Goal: Task Accomplishment & Management: Use online tool/utility

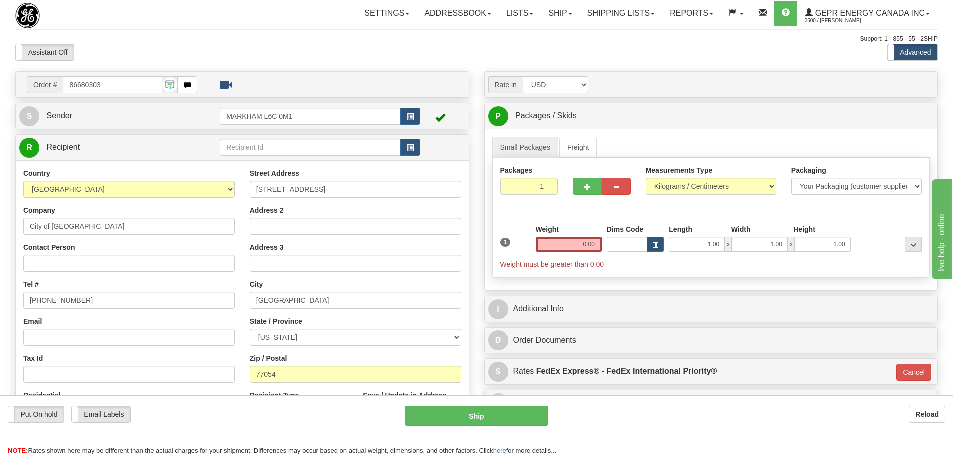
click at [281, 53] on div "Assistant On Assistant Off Do a return Do a return" at bounding box center [203, 52] width 391 height 17
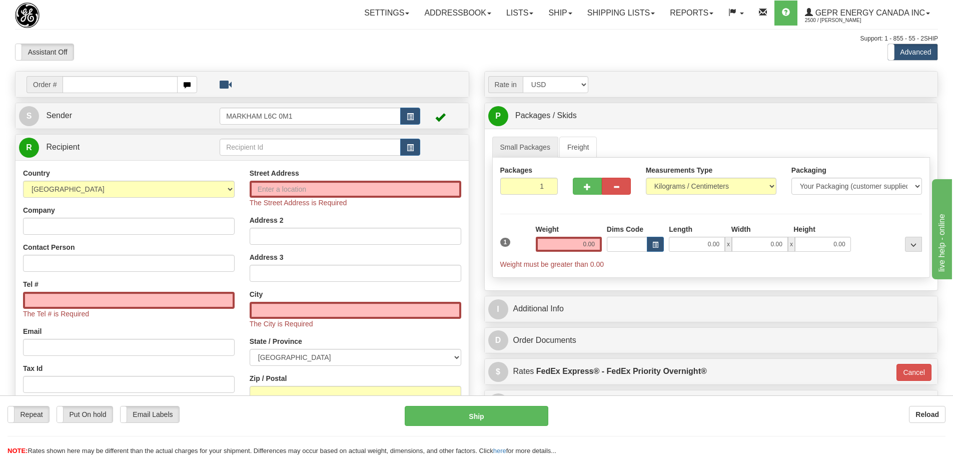
click at [322, 56] on div "Assistant On Assistant Off Do a return Do a return" at bounding box center [203, 52] width 391 height 17
click at [234, 35] on div "Support: 1 - 855 - 55 - 2SHIP" at bounding box center [476, 39] width 923 height 9
click at [252, 47] on div "Assistant On Assistant Off Do a return Do a return" at bounding box center [203, 52] width 391 height 17
click at [295, 44] on div "Assistant On Assistant Off Do a return Do a return" at bounding box center [203, 52] width 391 height 17
click at [410, 149] on span "button" at bounding box center [410, 148] width 7 height 7
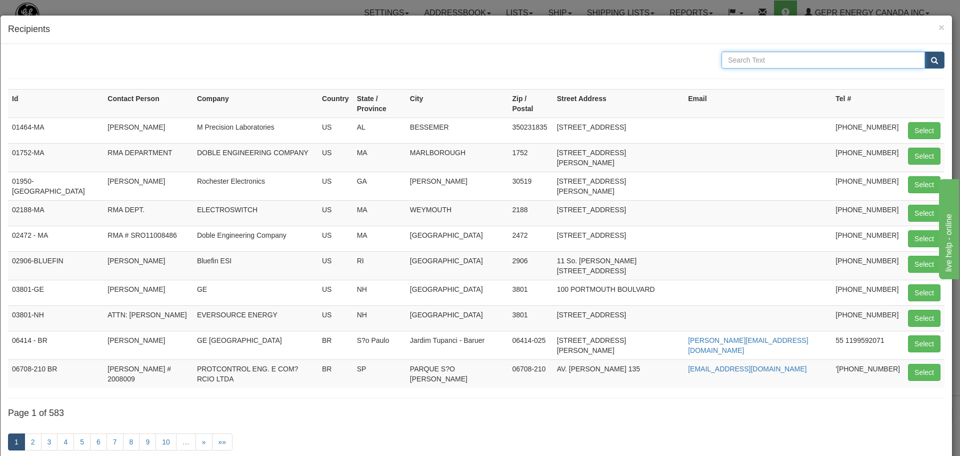
click at [780, 55] on input "text" at bounding box center [824, 60] width 204 height 17
type input "electro industries"
click at [932, 58] on button "submit" at bounding box center [935, 60] width 20 height 17
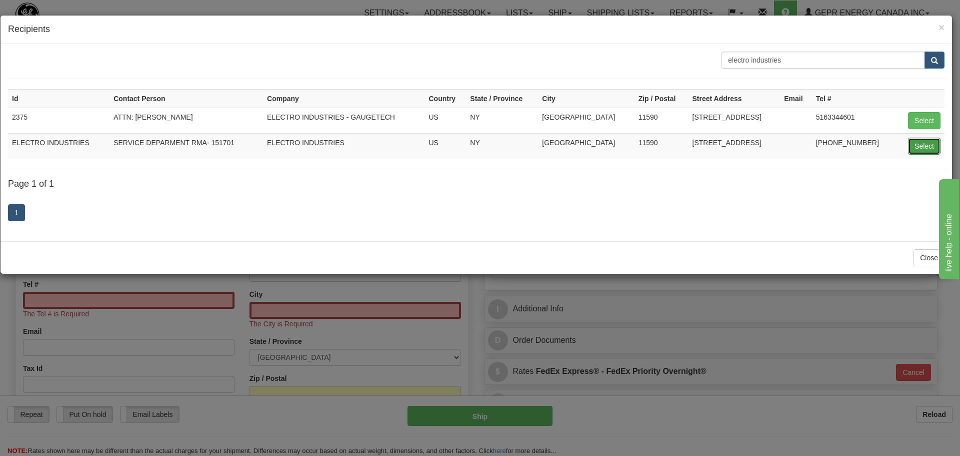
click at [932, 143] on button "Select" at bounding box center [924, 146] width 33 height 17
type input "ELECTRO INDUSTRIES"
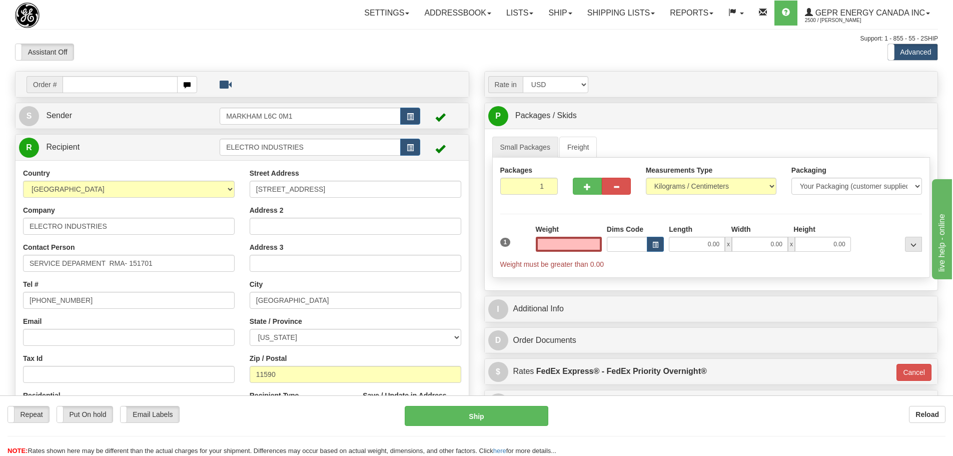
type input "0.00"
click at [181, 275] on div "Country AFGHANISTAN ALAND ISLANDS ALBANIA ALGERIA AMERICAN SAMOA ANDORRA ANGOLA…" at bounding box center [129, 297] width 227 height 259
click at [181, 267] on input "SERVICE DEPARMENT RMA- 151701" at bounding box center [129, 263] width 212 height 17
click at [175, 270] on input "SERVICE DEPARMENT RMA- 151701" at bounding box center [129, 263] width 212 height 17
drag, startPoint x: 175, startPoint y: 270, endPoint x: 130, endPoint y: 277, distance: 46.0
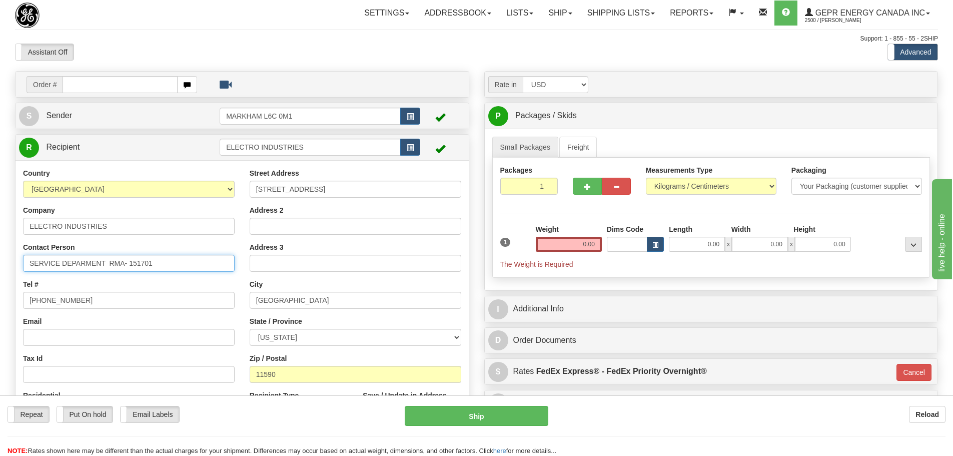
click at [130, 277] on div "Country AFGHANISTAN ALAND ISLANDS ALBANIA ALGERIA AMERICAN SAMOA ANDORRA ANGOLA…" at bounding box center [129, 297] width 227 height 259
paste input "4282"
type input "SERVICE DEPARMENT RMA- 154282"
click at [169, 275] on div "Country AFGHANISTAN ALAND ISLANDS ALBANIA ALGERIA AMERICAN SAMOA ANDORRA ANGOLA…" at bounding box center [129, 297] width 227 height 259
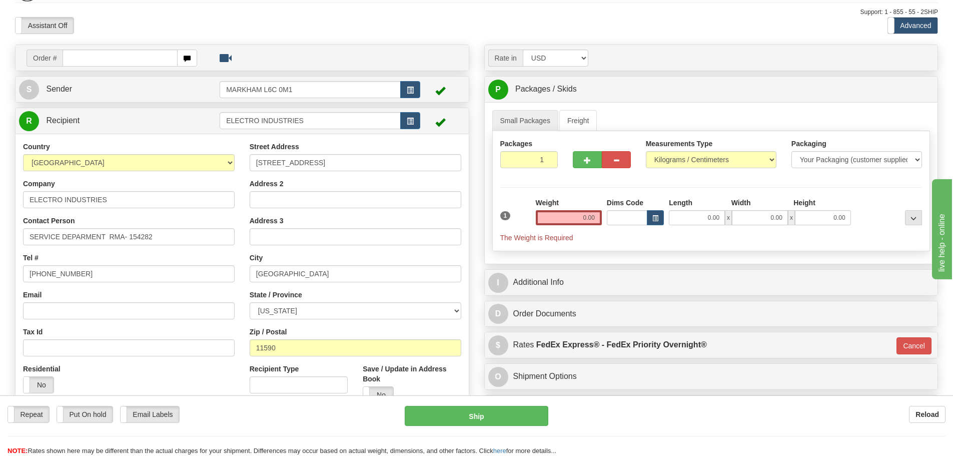
scroll to position [50, 0]
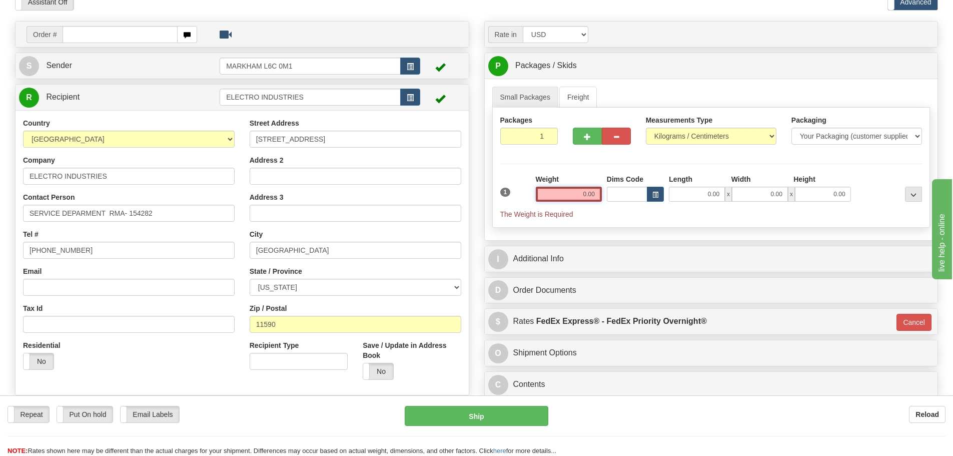
click at [549, 190] on input "0.00" at bounding box center [569, 194] width 66 height 15
type input "3"
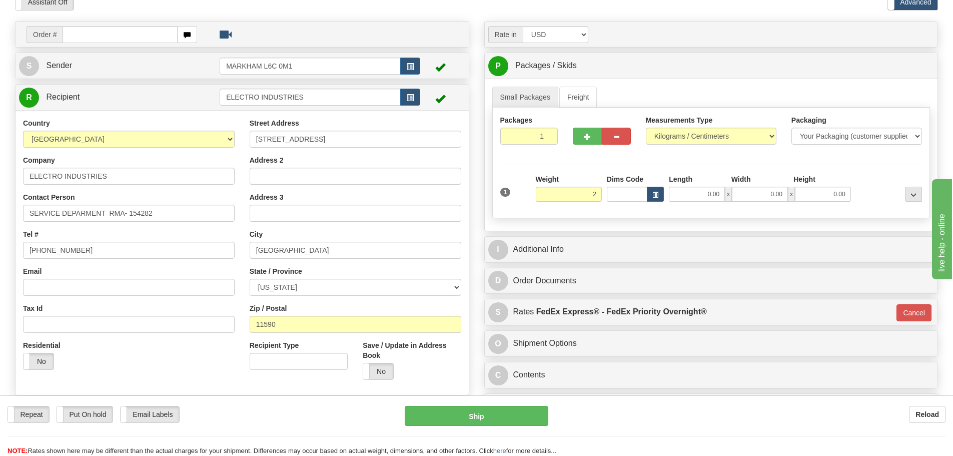
type input "2.00"
type input "01"
click at [568, 164] on hr at bounding box center [711, 164] width 422 height 1
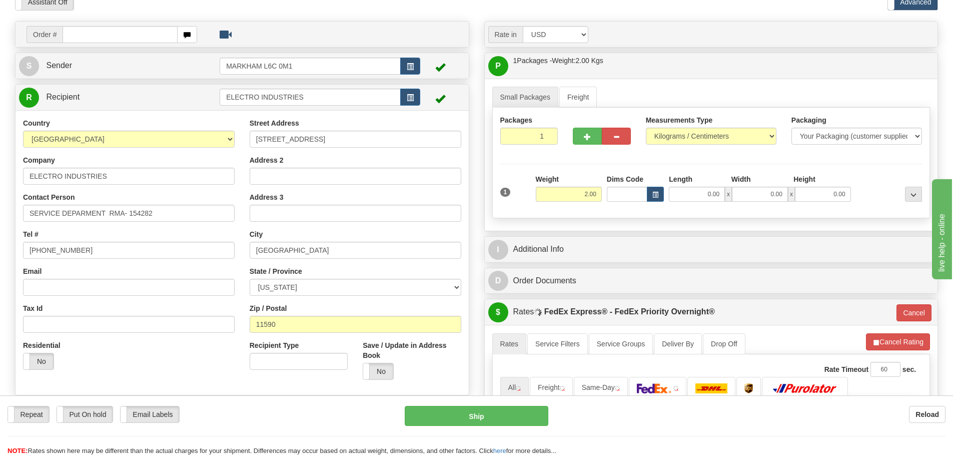
click at [587, 238] on div "I Additional Info" at bounding box center [711, 250] width 453 height 26
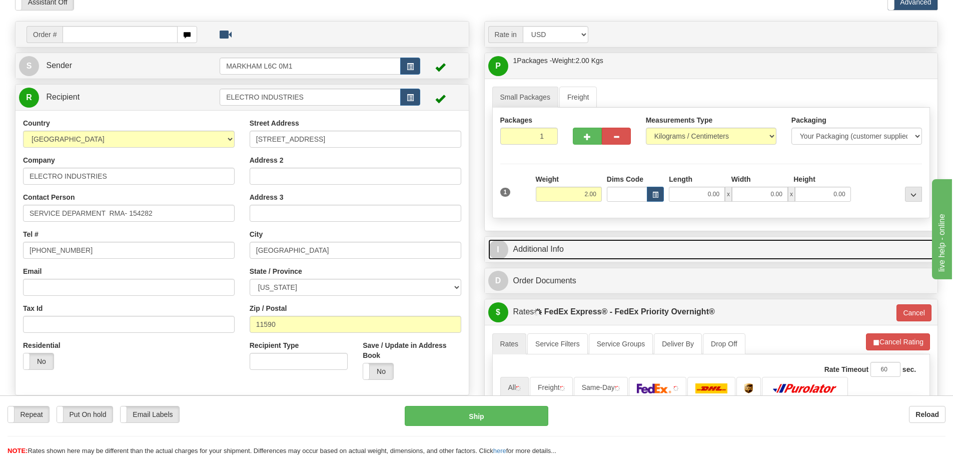
click at [587, 241] on link "I Additional Info" at bounding box center [711, 249] width 446 height 21
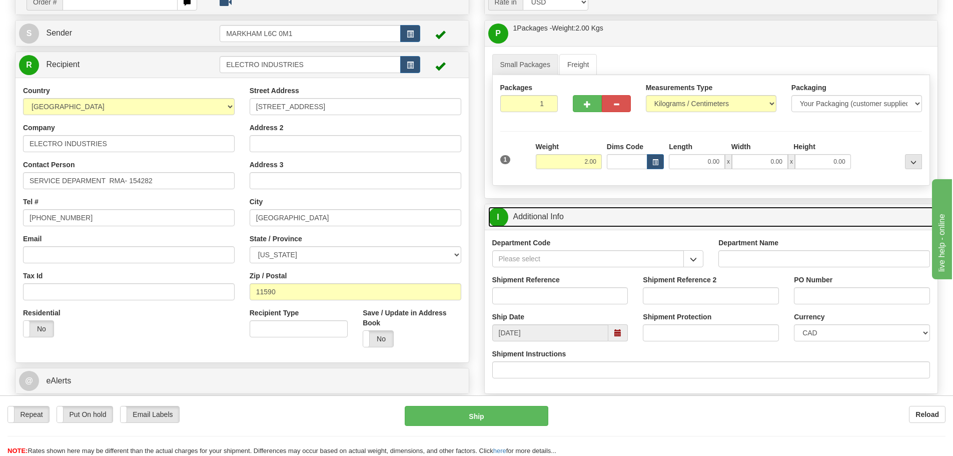
scroll to position [100, 0]
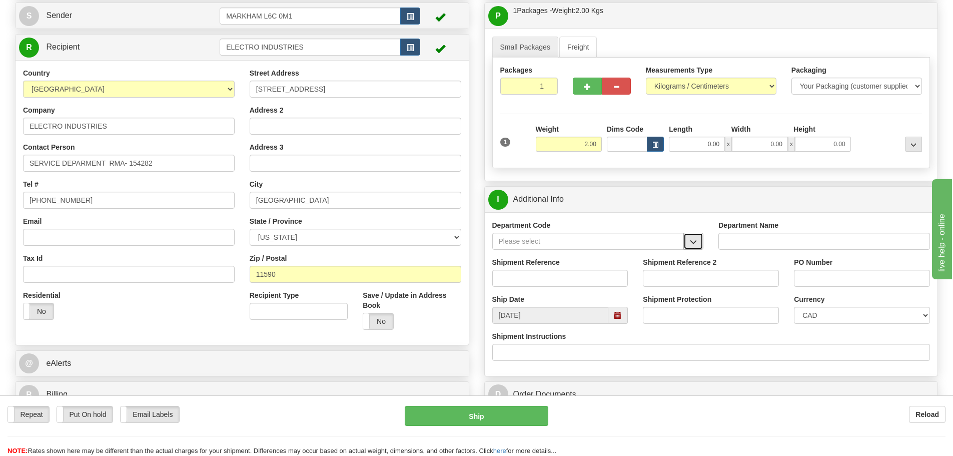
click at [696, 246] on button "button" at bounding box center [693, 241] width 20 height 17
click at [613, 259] on div "SER" at bounding box center [586, 256] width 182 height 11
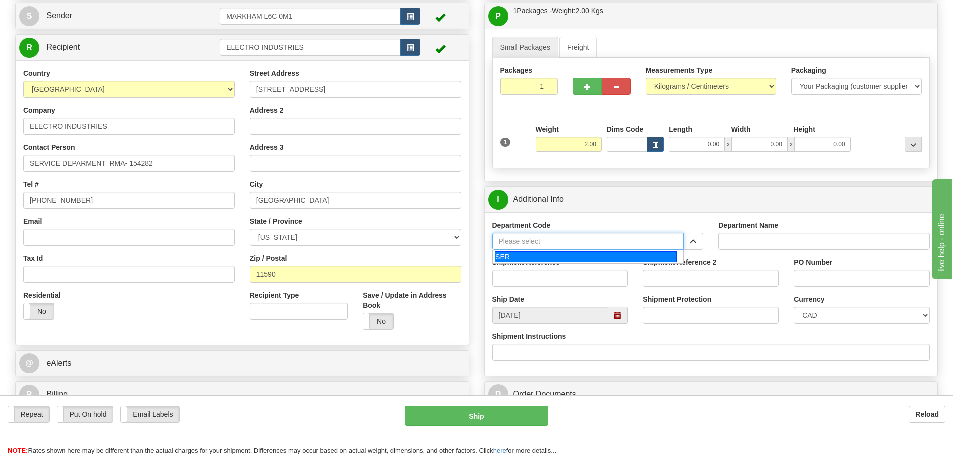
type input "SER"
type input "SERVICE DEPARTMENT"
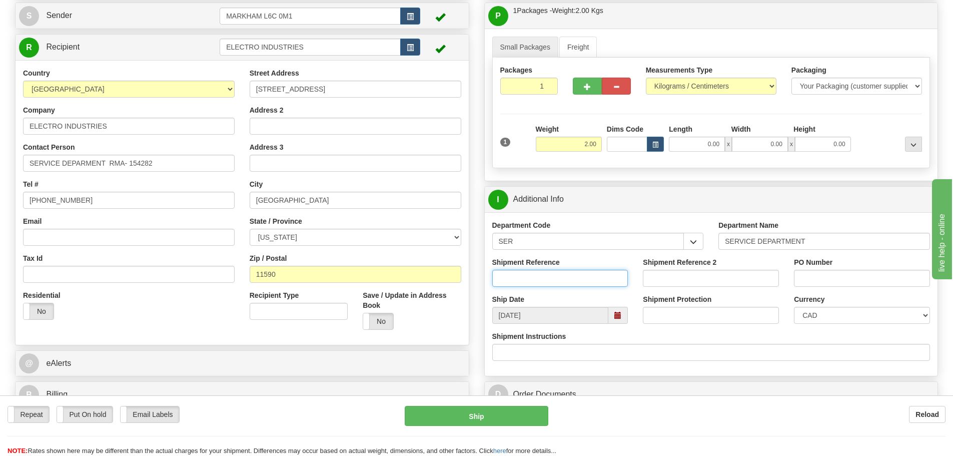
click at [590, 273] on input "Shipment Reference" at bounding box center [560, 278] width 136 height 17
paste input "LSN-45321/GS-03588375/5399005214"
drag, startPoint x: 533, startPoint y: 280, endPoint x: 582, endPoint y: 293, distance: 50.2
click at [582, 293] on div "Shipment Reference LSN-45321/GS-03588375/5399005214" at bounding box center [560, 275] width 151 height 37
type input "LSN-45321 RMA 5399005214"
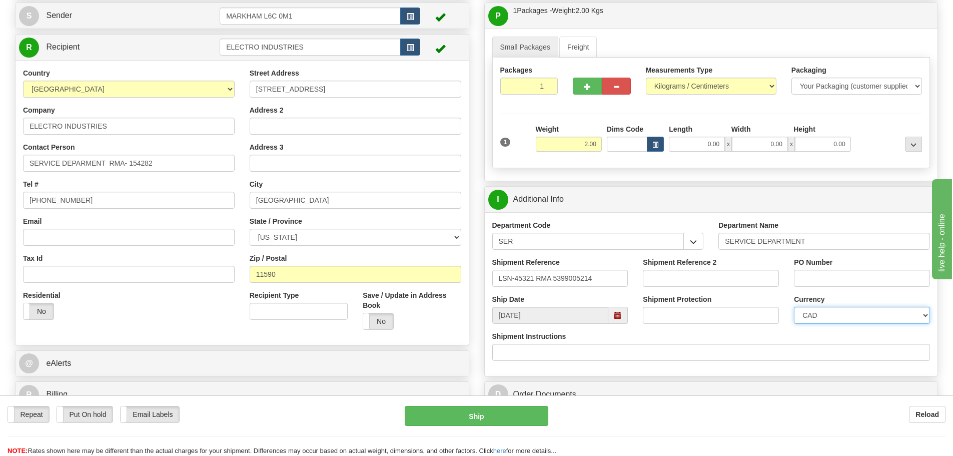
click at [803, 320] on select "CAD USD EUR ZAR RON ANG ARN AUD AUS AWG BBD BFR BGN BHD BMD BND BRC BRL CHP CKZ…" at bounding box center [862, 315] width 136 height 17
select select "1"
click at [794, 307] on select "CAD USD EUR ZAR RON ANG ARN AUD AUS AWG BBD BFR BGN BHD BMD BND BRC BRL CHP CKZ…" at bounding box center [862, 315] width 136 height 17
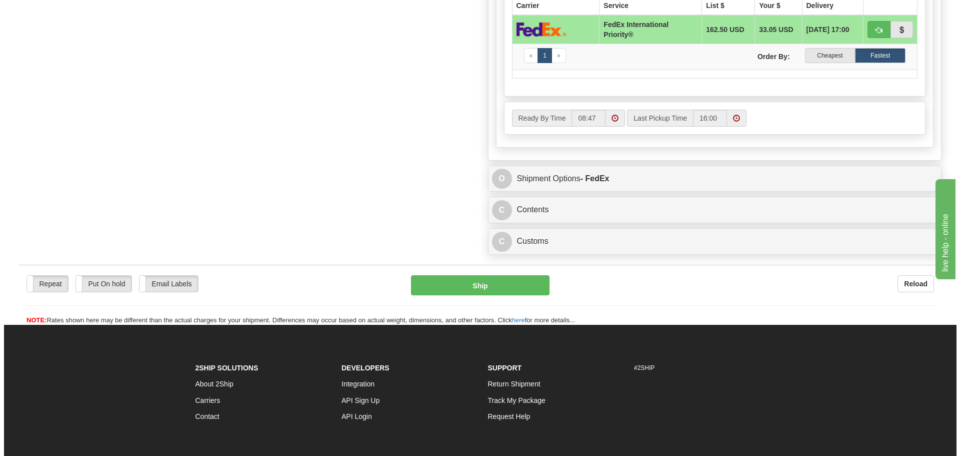
scroll to position [650, 0]
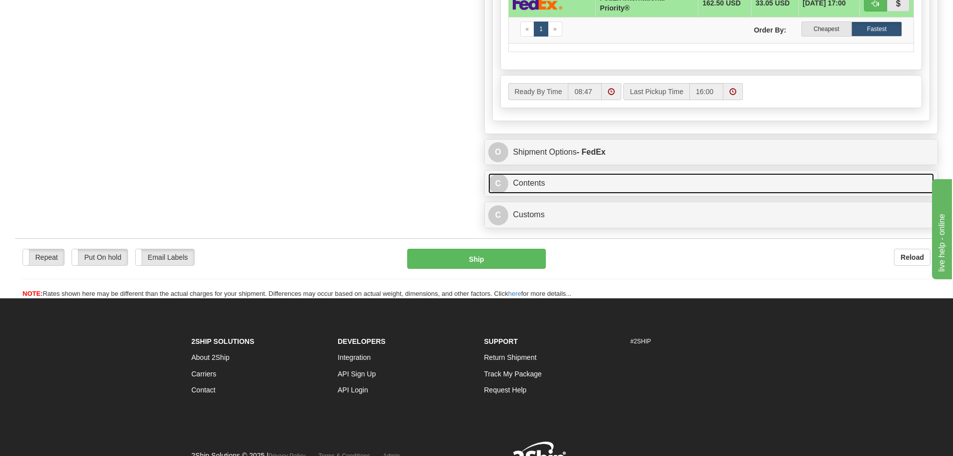
click at [568, 182] on link "C Contents" at bounding box center [711, 183] width 446 height 21
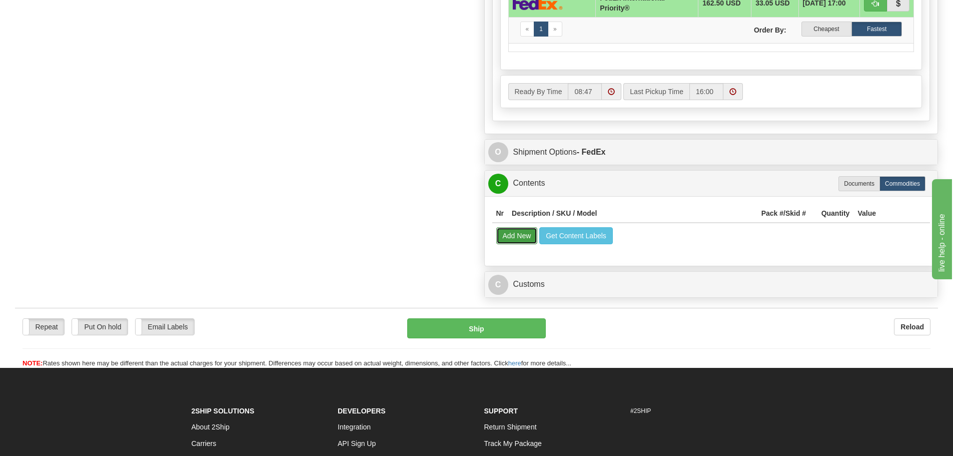
click at [520, 232] on button "Add New" at bounding box center [517, 235] width 42 height 17
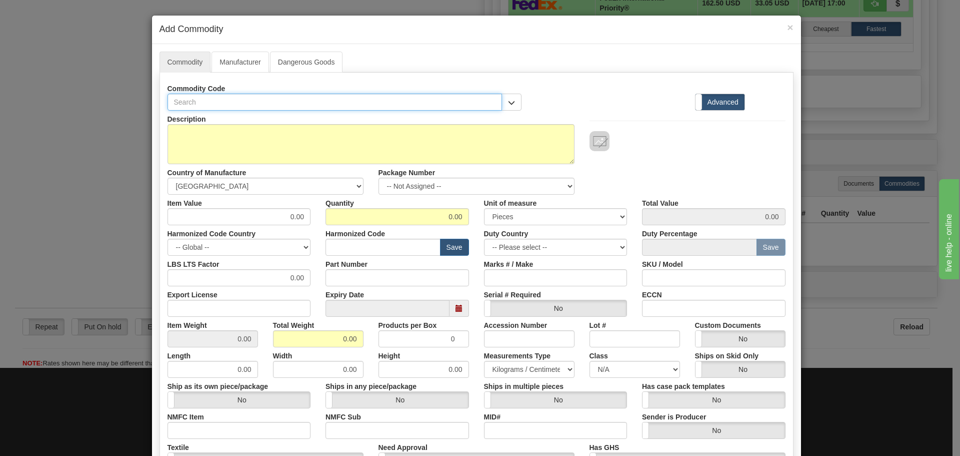
click at [366, 107] on input "text" at bounding box center [335, 102] width 335 height 17
paste input "PL700051AAHIE2X"
type input "PL700051AAHIE2X"
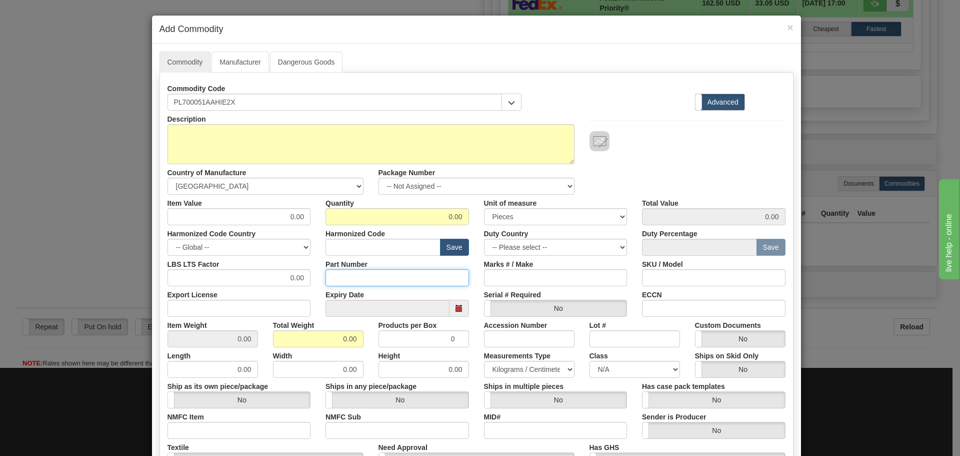
click at [353, 278] on input "Part Number" at bounding box center [398, 277] width 144 height 17
paste input "PL700051AAHIE2X"
type input "PL700051AAHIE2X"
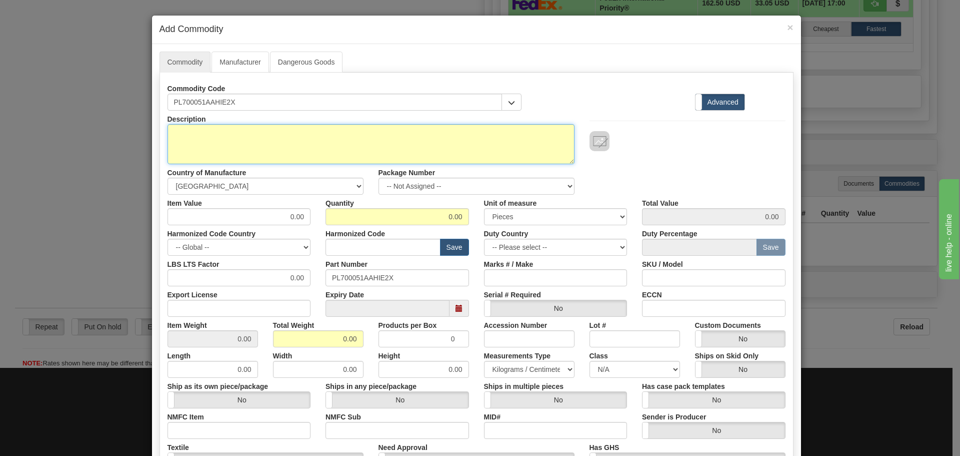
click at [296, 133] on textarea "Description" at bounding box center [371, 144] width 407 height 40
paste textarea "EPM 7000 - Power Quality Meter"
type textarea "EPM 7000 - Power Quality Meter"
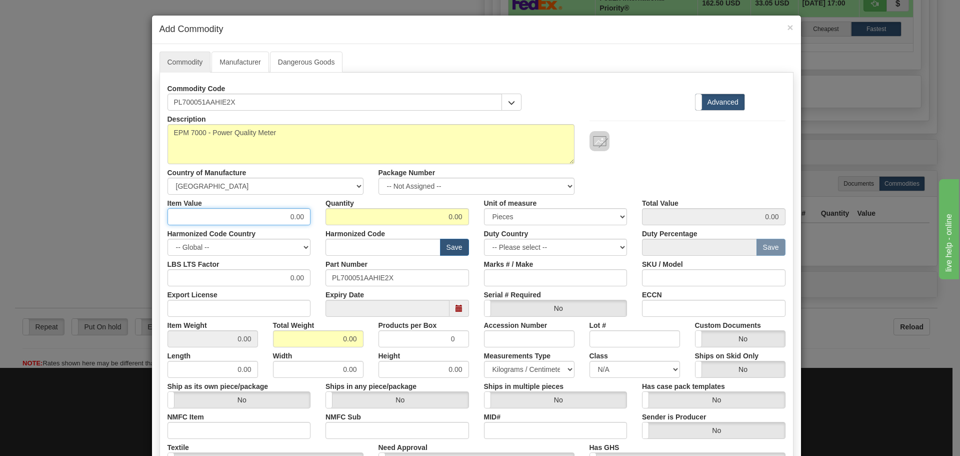
drag, startPoint x: 282, startPoint y: 214, endPoint x: 323, endPoint y: 225, distance: 42.3
click at [323, 225] on div "Description EPM 7000 - Power Quality Meter Country of Manufacture -- Unknown --…" at bounding box center [477, 331] width 618 height 440
type input "75"
type input "4"
type input "1"
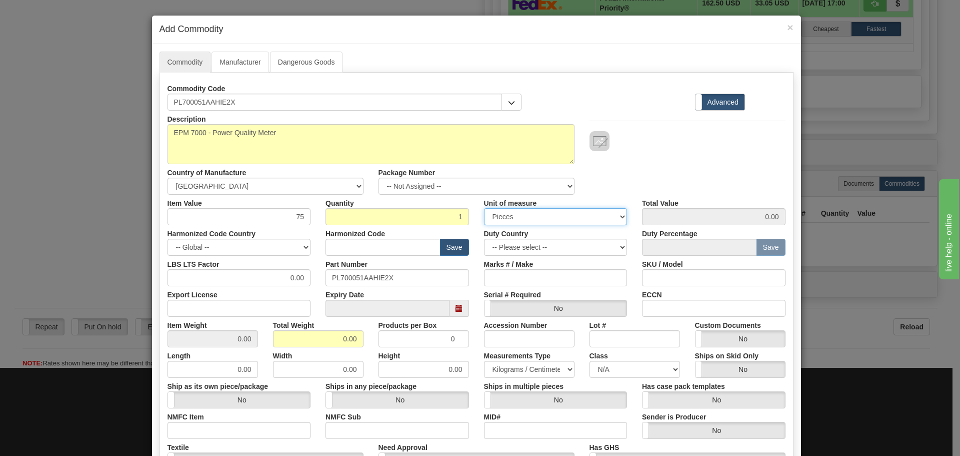
type input "75.00"
click at [347, 243] on input "text" at bounding box center [383, 247] width 115 height 17
type input "8537.10.9070"
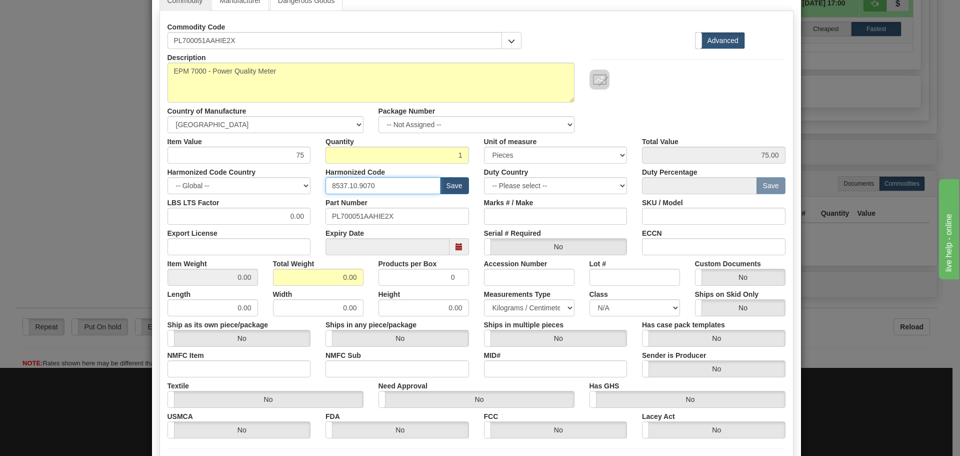
scroll to position [150, 0]
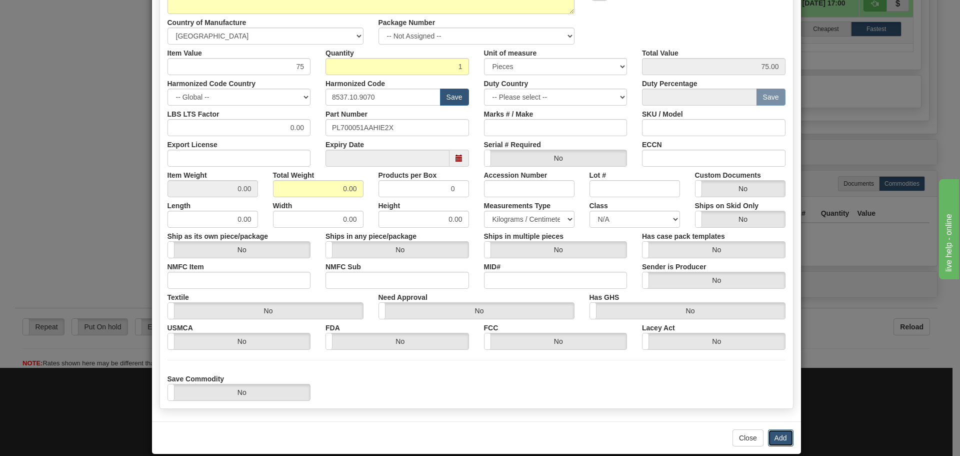
click at [778, 435] on button "Add" at bounding box center [781, 437] width 26 height 17
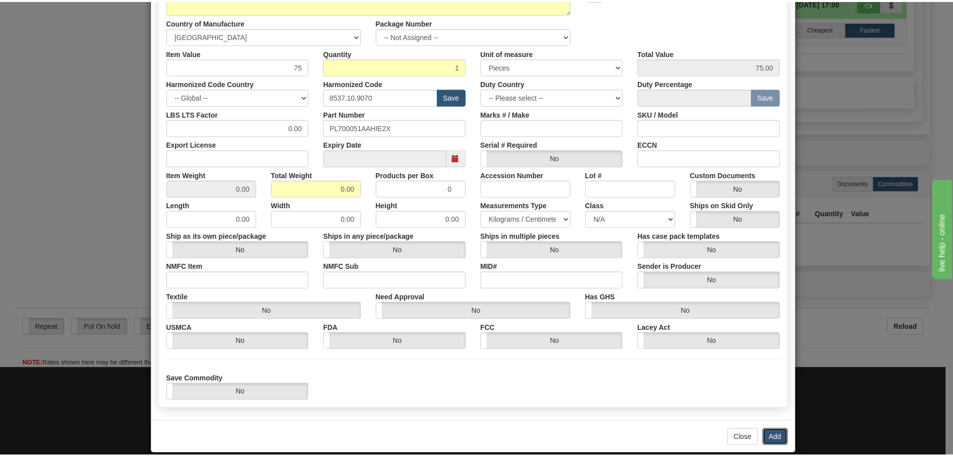
scroll to position [0, 0]
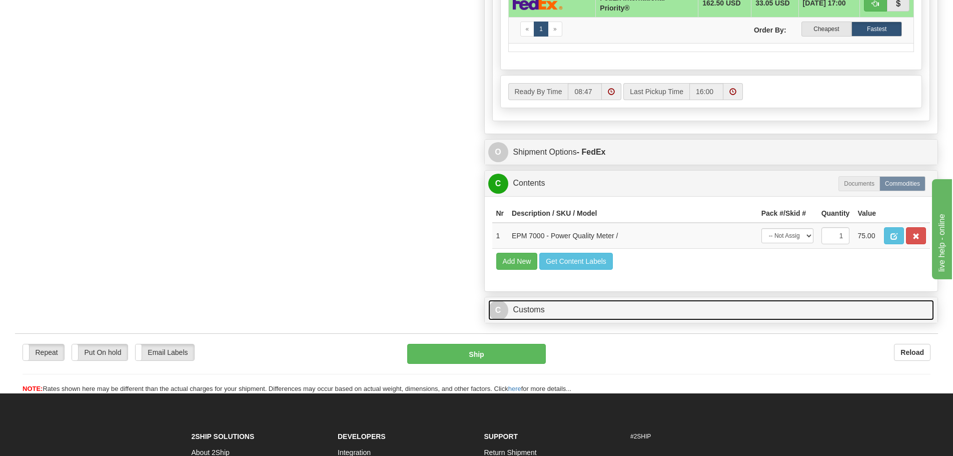
click at [580, 302] on link "C Customs" at bounding box center [711, 310] width 446 height 21
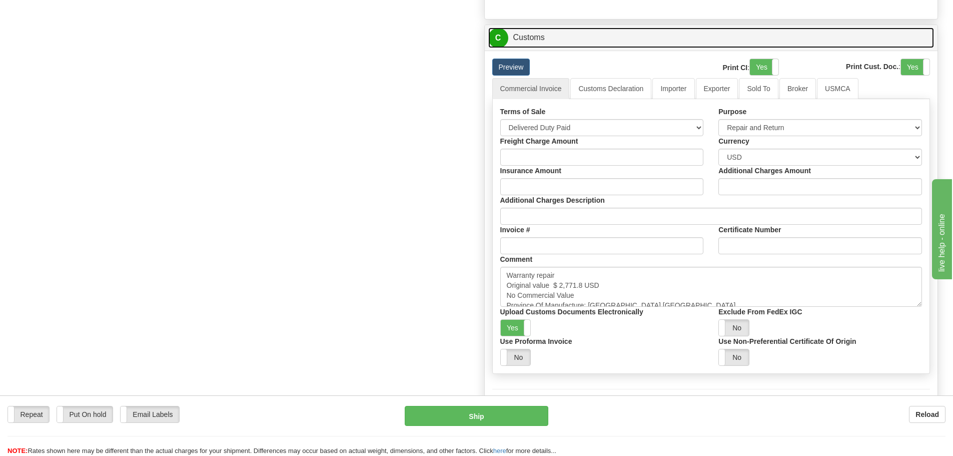
scroll to position [950, 0]
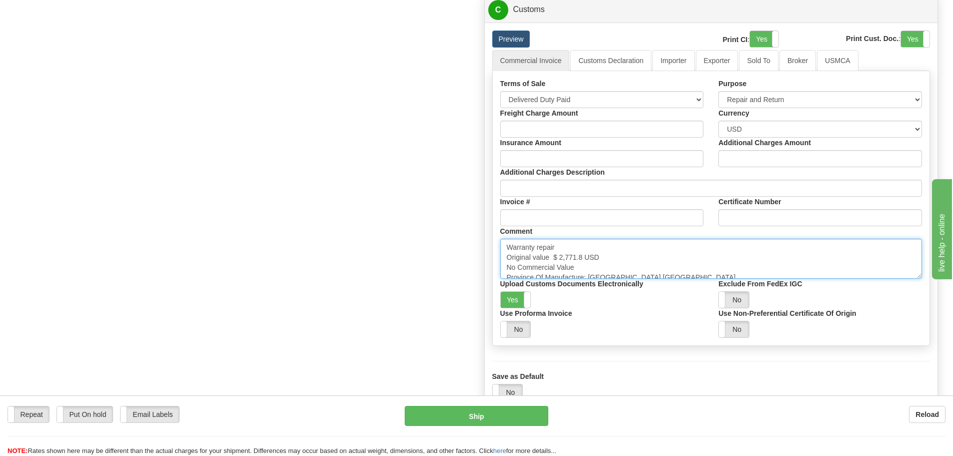
drag, startPoint x: 584, startPoint y: 263, endPoint x: 556, endPoint y: 259, distance: 28.8
click at [556, 259] on textarea "Warranty repair Original value $ 2,771.8 USD No Commercial Value Province Of Ma…" at bounding box center [711, 259] width 422 height 40
click at [556, 258] on textarea "Warranty repair Original value $ 2,771.8 USD No Commercial Value Province Of Ma…" at bounding box center [711, 259] width 422 height 40
drag, startPoint x: 554, startPoint y: 257, endPoint x: 585, endPoint y: 260, distance: 30.6
click at [585, 260] on textarea "Warranty repair Original value $ 2,771.8 USD No Commercial Value Province Of Ma…" at bounding box center [711, 259] width 422 height 40
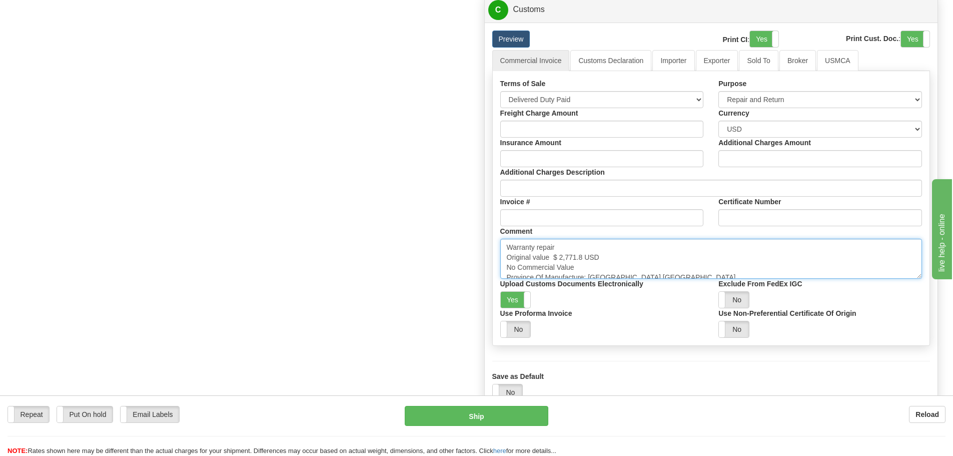
paste textarea "409.27"
drag, startPoint x: 645, startPoint y: 272, endPoint x: 504, endPoint y: 269, distance: 141.0
click at [504, 271] on textarea "Warranty repair Original value $ 2,771.8 USD No Commercial Value Province Of Ma…" at bounding box center [711, 259] width 422 height 40
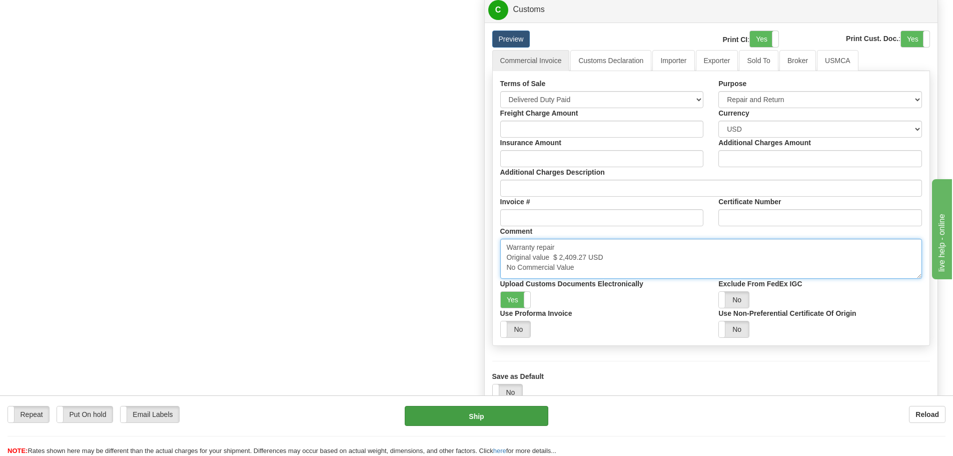
type textarea "Warranty repair Original value $ 2,409.27 USD No Commercial Value"
click at [471, 419] on button "Ship" at bounding box center [477, 416] width 144 height 20
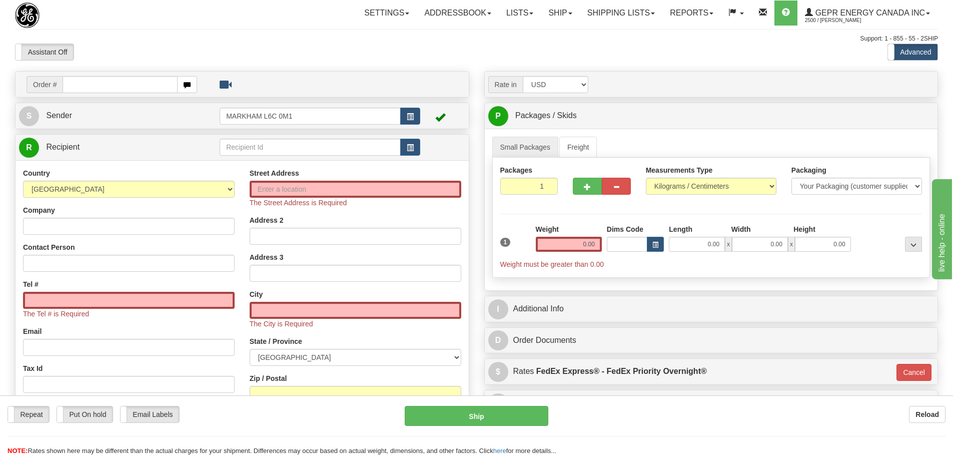
click at [210, 39] on div "Support: 1 - 855 - 55 - 2SHIP" at bounding box center [476, 39] width 923 height 9
click at [403, 140] on button "button" at bounding box center [410, 147] width 20 height 17
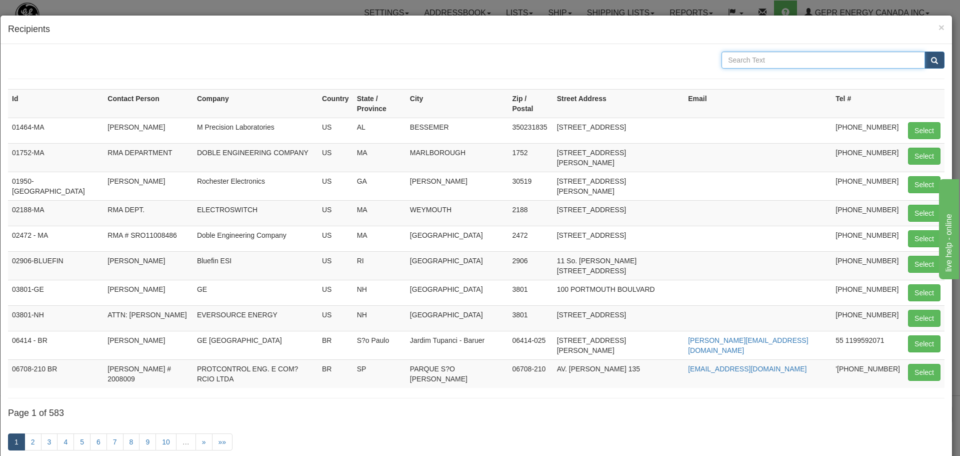
click at [782, 67] on input "text" at bounding box center [824, 60] width 204 height 17
paste input "221 Heywood Rd"
type input "221 HEYWOOD RD"
click at [932, 64] on button "submit" at bounding box center [935, 60] width 20 height 17
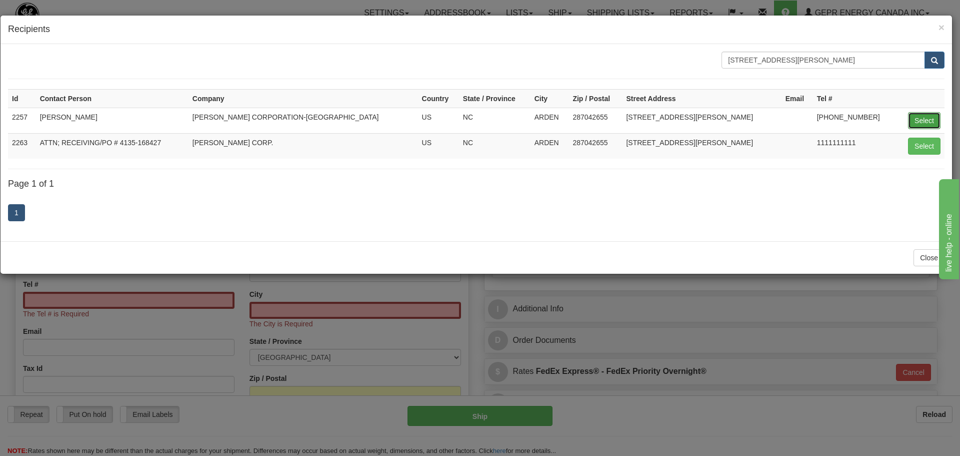
click at [932, 123] on button "Select" at bounding box center [924, 120] width 33 height 17
type input "2257"
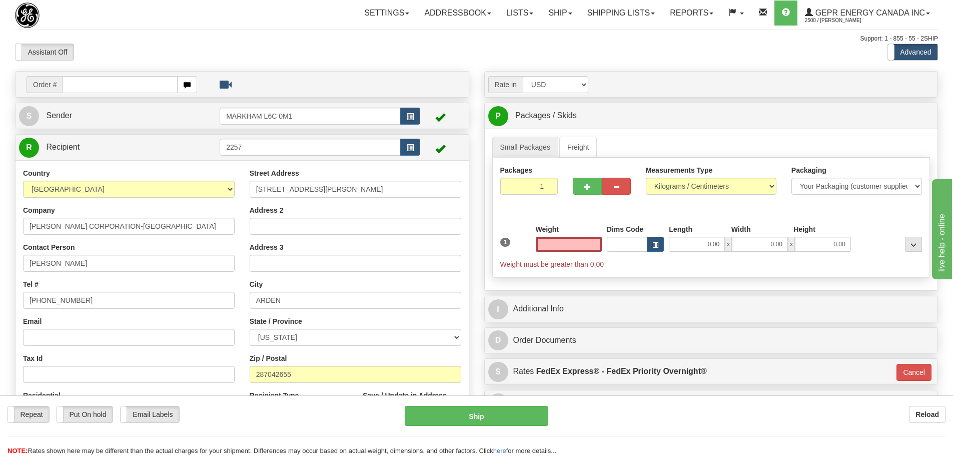
type input "0.00"
click at [581, 245] on input "0.00" at bounding box center [569, 244] width 66 height 15
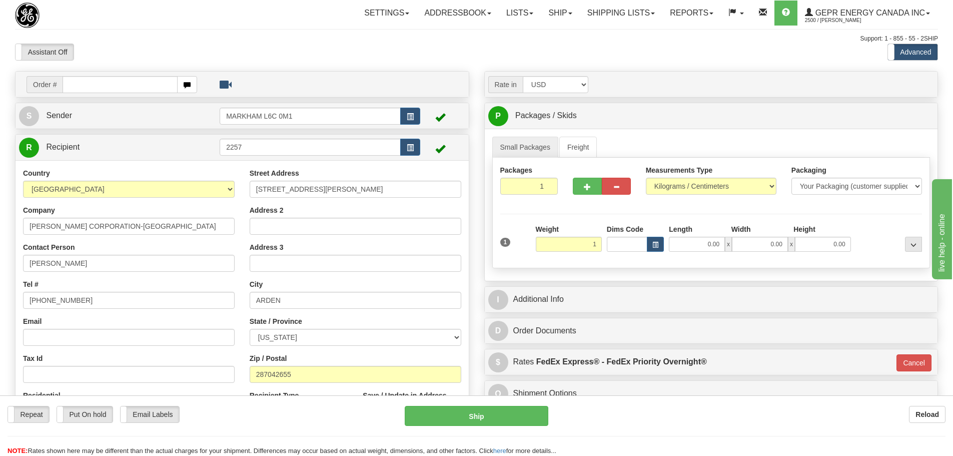
type input "1.00"
type input "01"
click at [603, 210] on div "Packages 1 1 Measurements Type" at bounding box center [711, 213] width 438 height 111
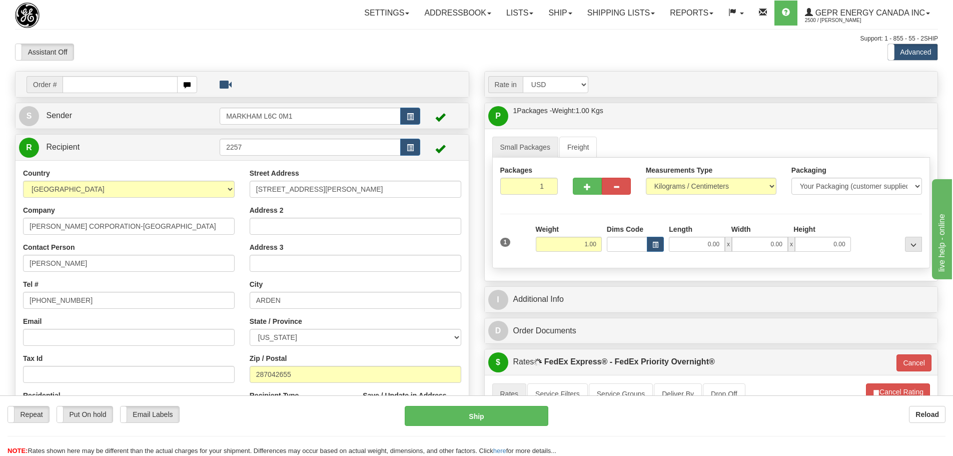
scroll to position [100, 0]
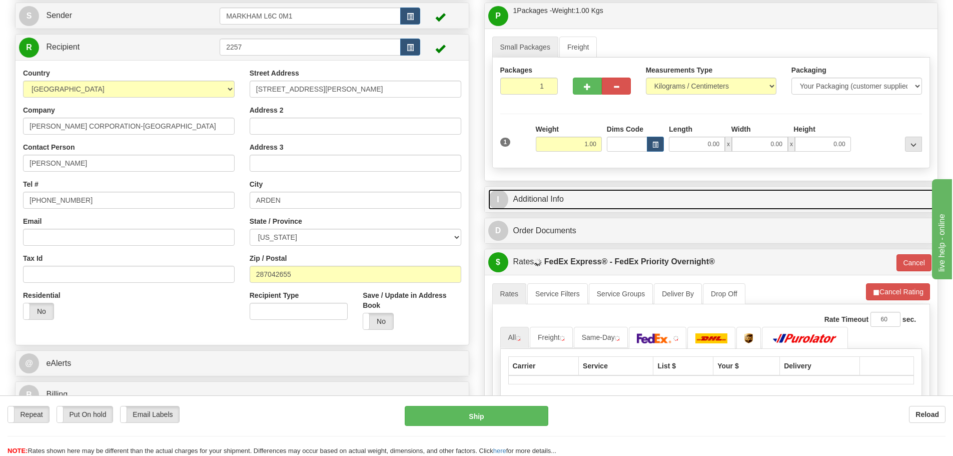
click at [610, 198] on link "I Additional Info" at bounding box center [711, 199] width 446 height 21
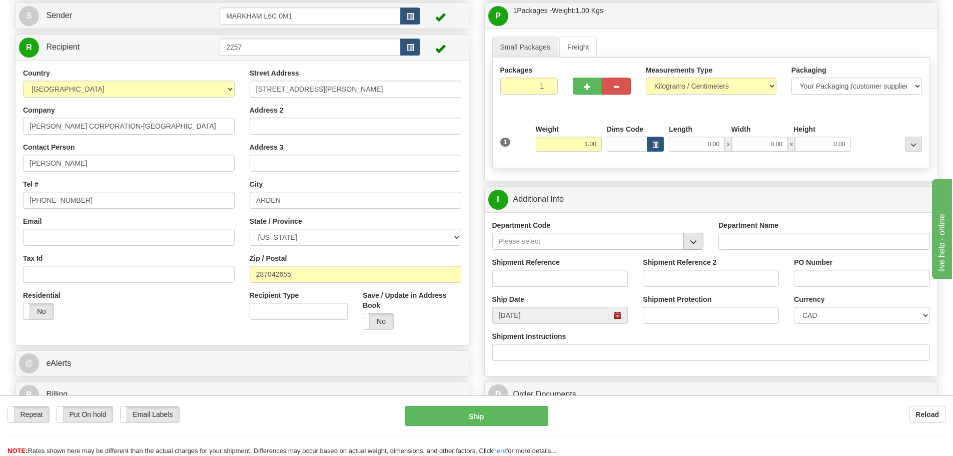
click at [687, 251] on div "Department Code" at bounding box center [598, 238] width 227 height 37
click at [687, 246] on button "button" at bounding box center [693, 241] width 20 height 17
click at [640, 252] on div "SER" at bounding box center [586, 256] width 182 height 11
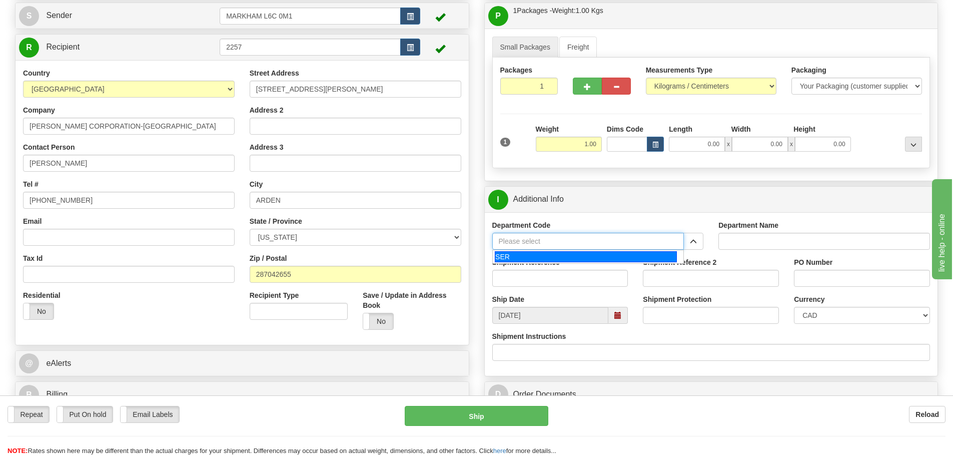
type input "SER"
type input "SERVICE DEPARTMENT"
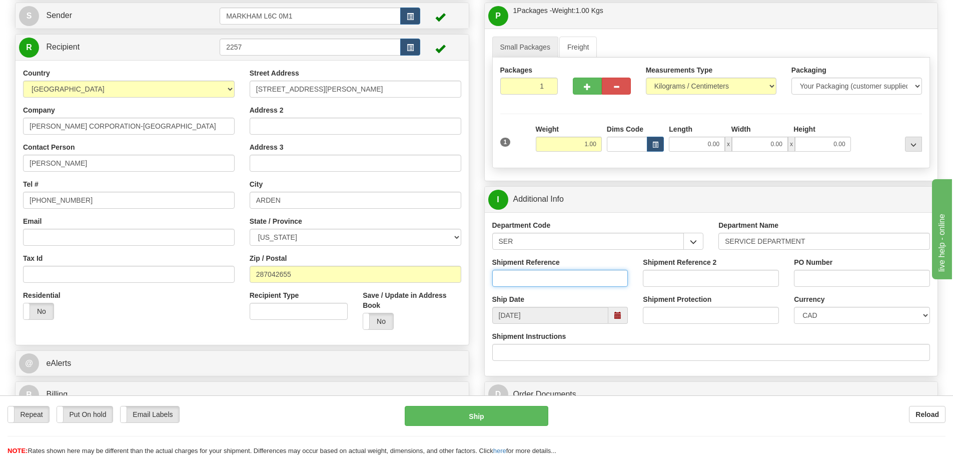
click at [586, 271] on input "Shipment Reference" at bounding box center [560, 278] width 136 height 17
paste input "GS-03592945"
type input "GS-03592945"
click at [799, 321] on select "CAD USD EUR ZAR RON ANG ARN AUD AUS AWG BBD BFR BGN BHD BMD BND BRC BRL CHP CKZ…" at bounding box center [862, 315] width 136 height 17
select select "1"
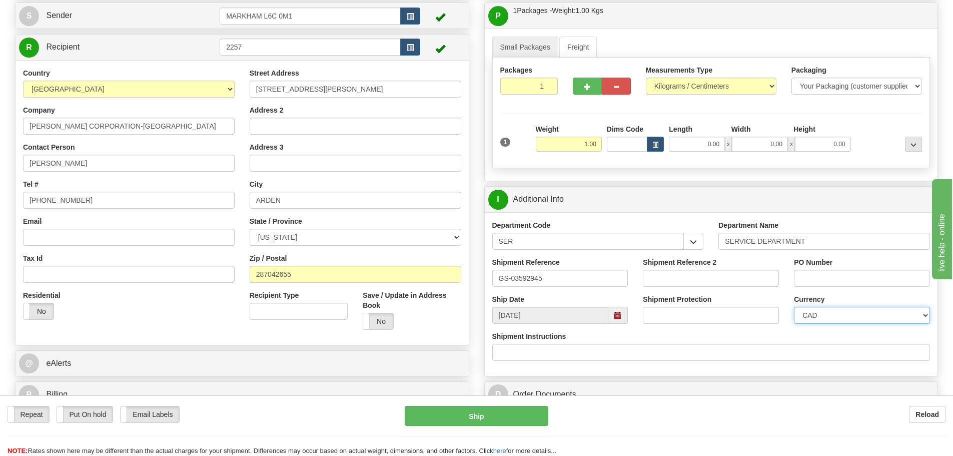
click at [794, 307] on select "CAD USD EUR ZAR RON ANG ARN AUD AUS AWG BBD BFR BGN BHD BMD BND BRC BRL CHP CKZ…" at bounding box center [862, 315] width 136 height 17
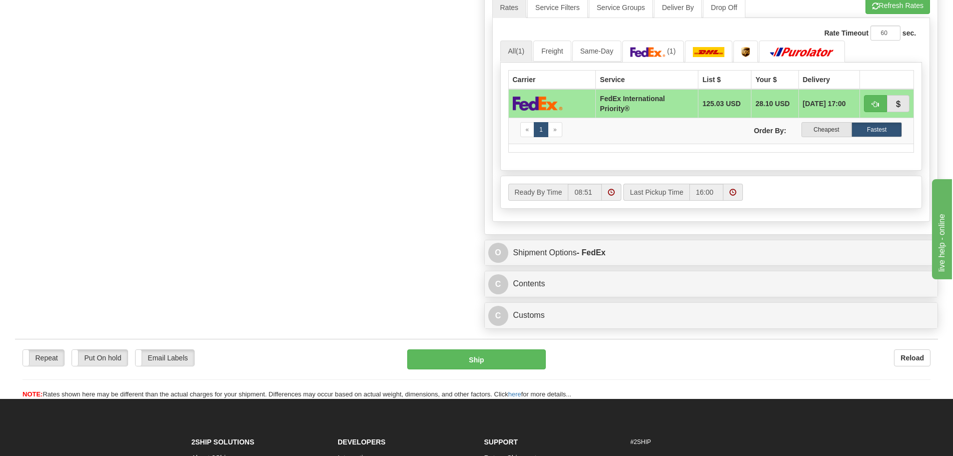
scroll to position [550, 0]
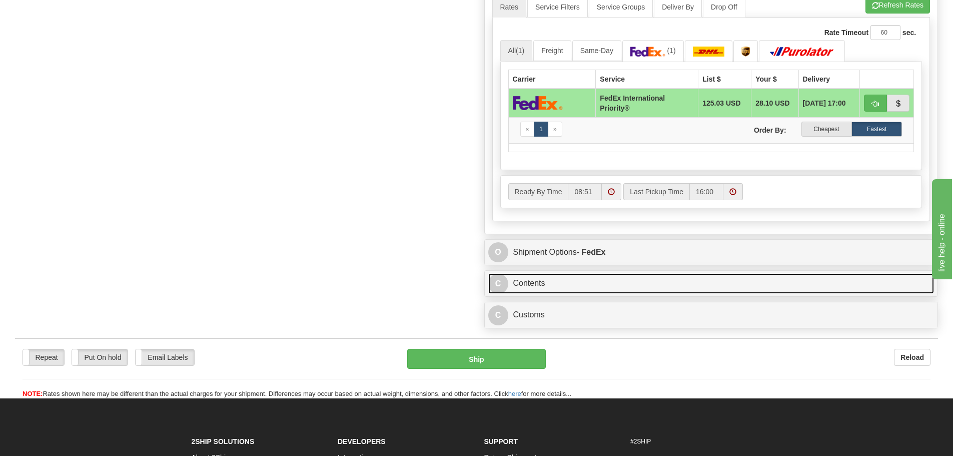
click at [578, 280] on link "C Contents" at bounding box center [711, 283] width 446 height 21
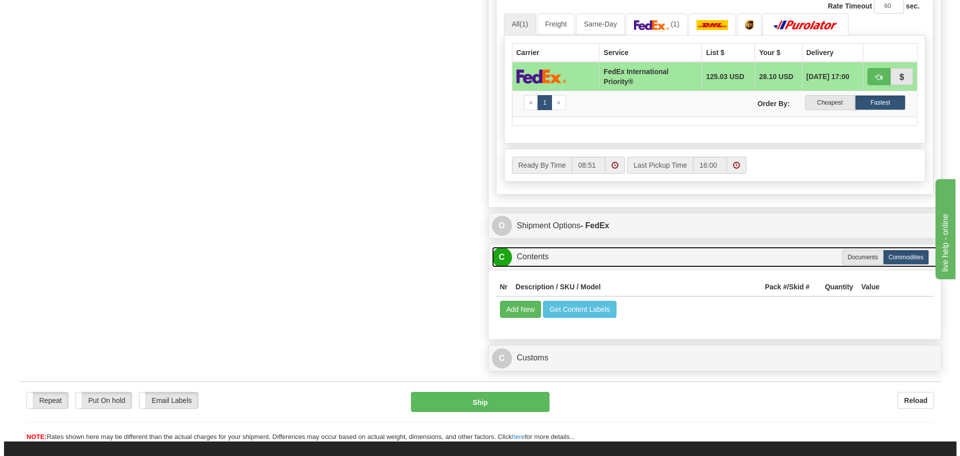
scroll to position [600, 0]
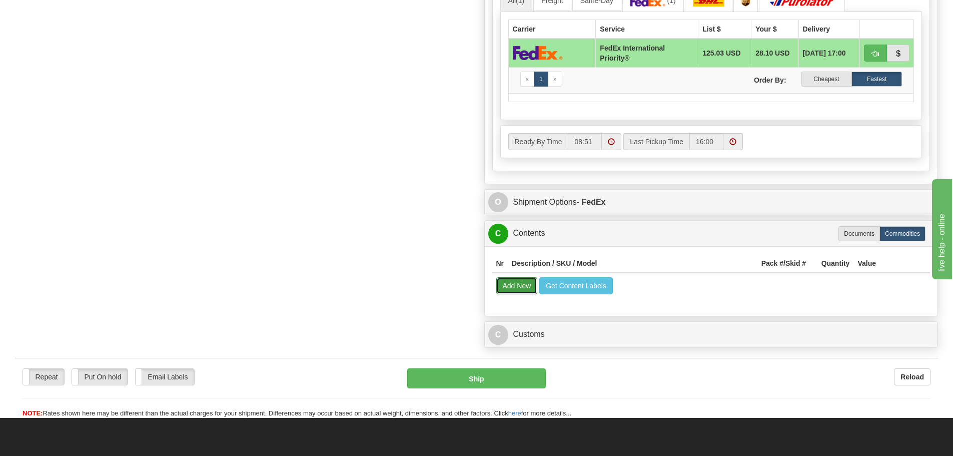
click at [515, 287] on button "Add New" at bounding box center [517, 285] width 42 height 17
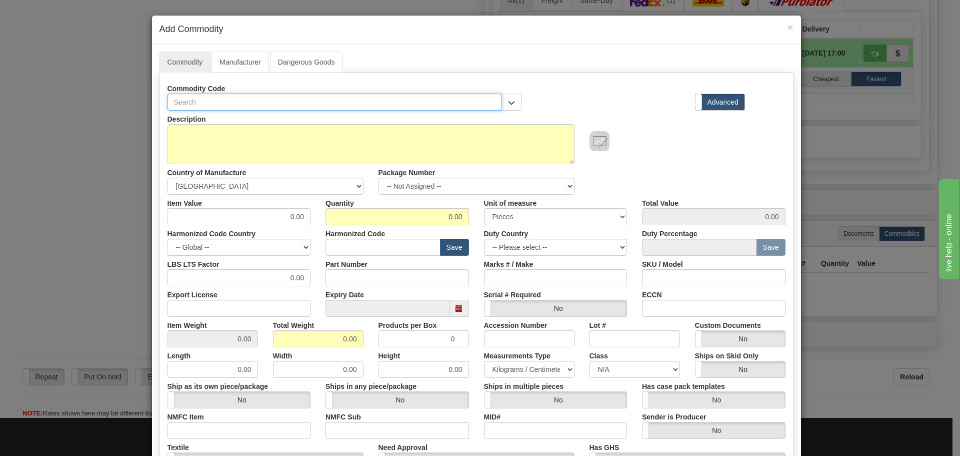
click at [351, 100] on input "text" at bounding box center [335, 102] width 335 height 17
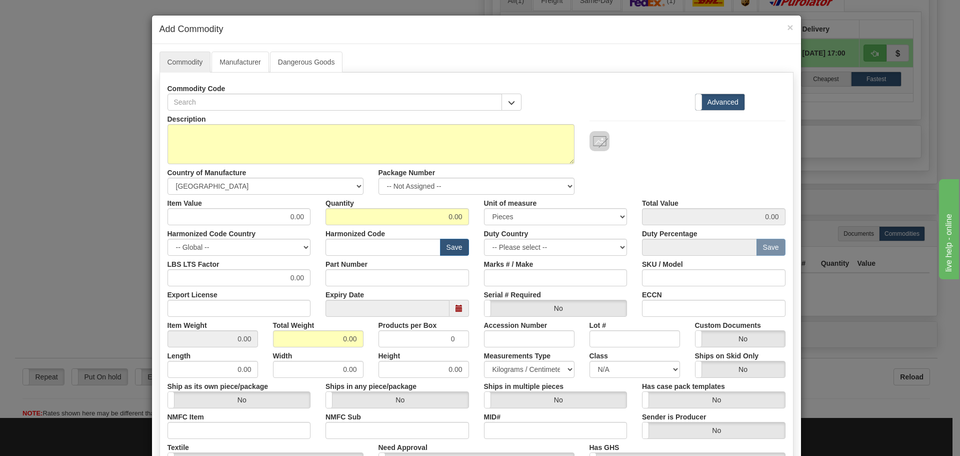
click at [341, 78] on div "Commodity Code Standard Advanced Description Country of Manufacture" at bounding box center [477, 316] width 634 height 486
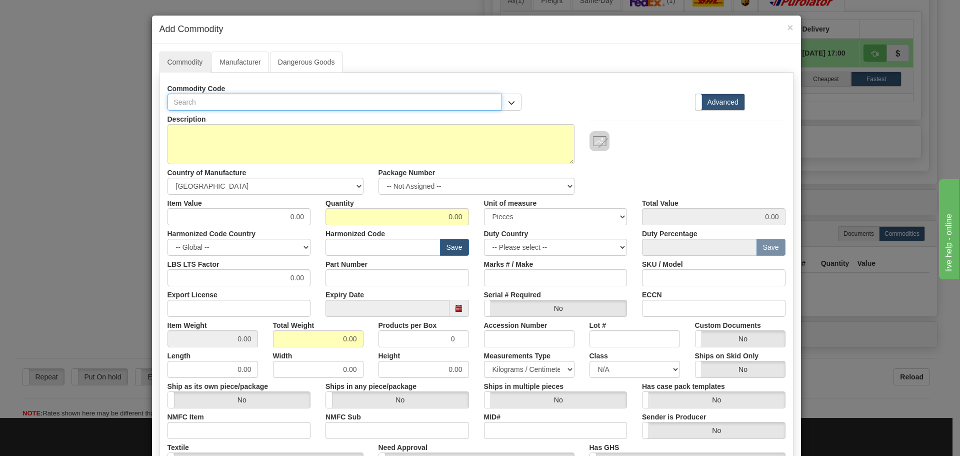
click at [331, 103] on input "text" at bounding box center [335, 102] width 335 height 17
type input "18"
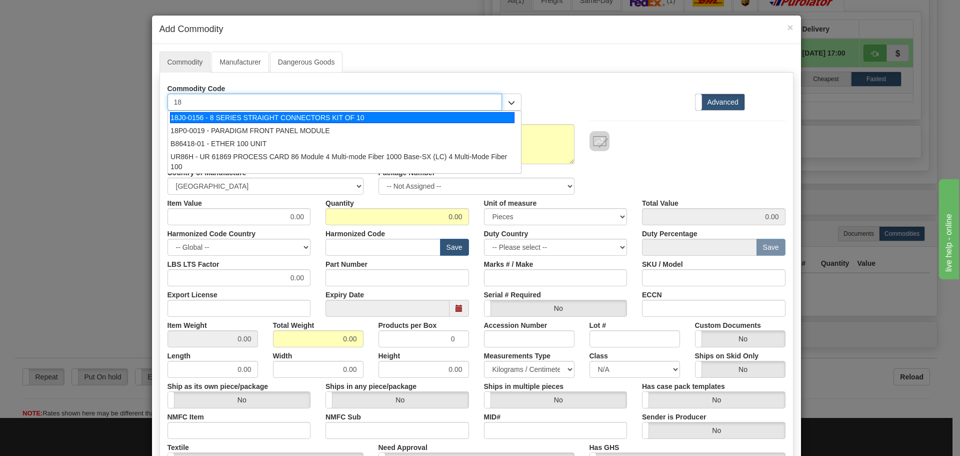
click at [340, 119] on div "18J0-0156 - 8 SERIES STRAIGHT CONNECTORS KIT OF 10" at bounding box center [342, 117] width 345 height 11
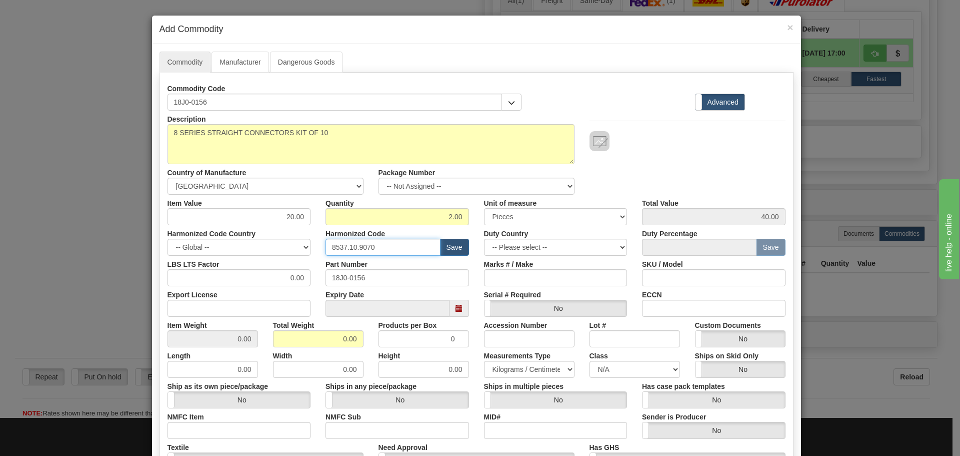
drag, startPoint x: 386, startPoint y: 246, endPoint x: 305, endPoint y: 254, distance: 81.0
click at [305, 254] on div "Harmonized Code Country -- Global -- AFGHANISTAN ALAND ISLANDS ALBANIA ALGERIA …" at bounding box center [476, 240] width 633 height 31
click at [340, 239] on input "text" at bounding box center [383, 247] width 115 height 17
type input "8537.10.9070"
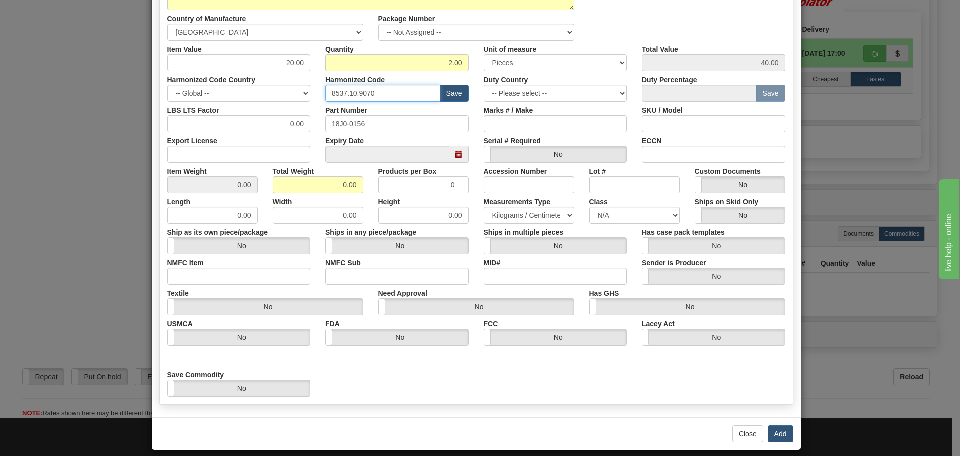
scroll to position [164, 0]
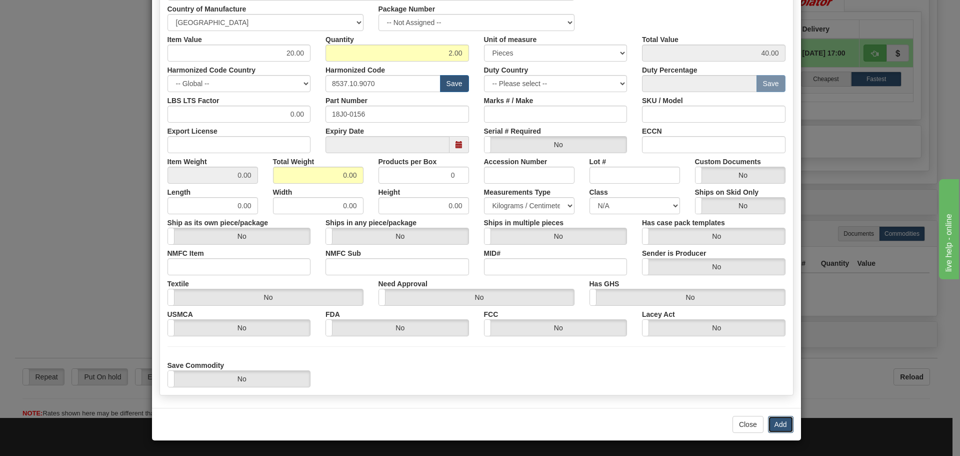
click at [777, 418] on button "Add" at bounding box center [781, 424] width 26 height 17
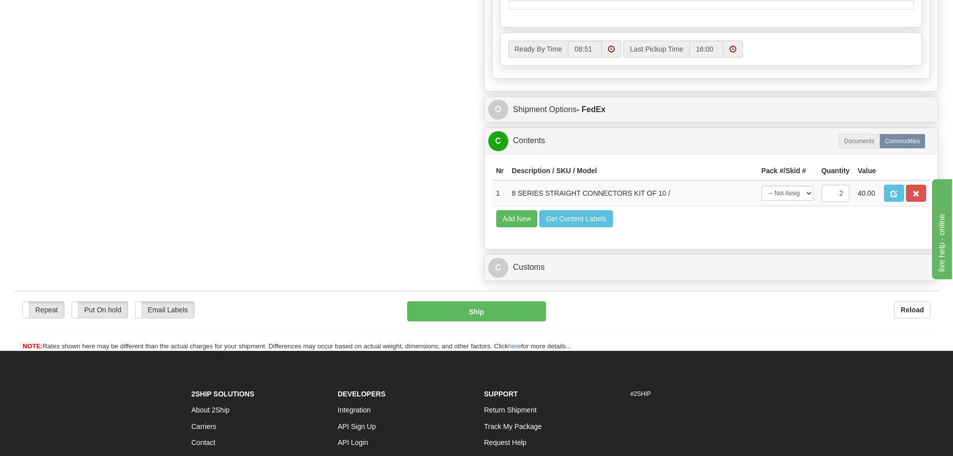
scroll to position [750, 0]
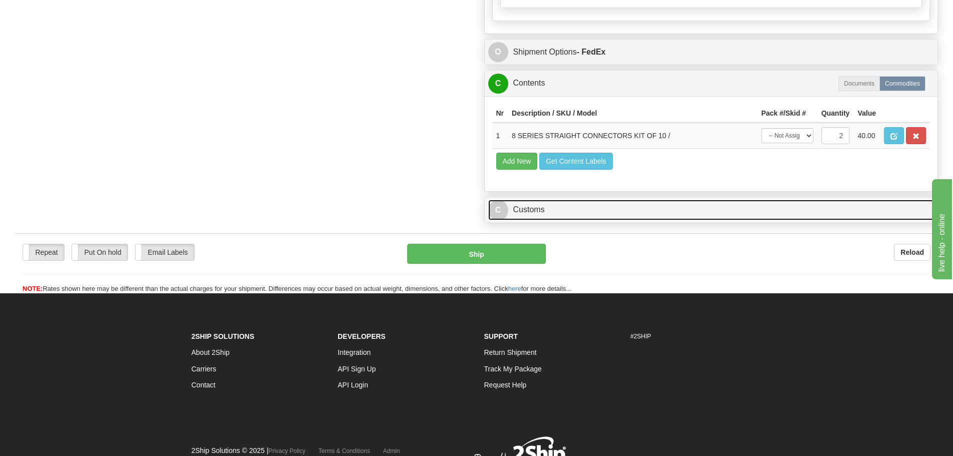
click at [554, 214] on link "C Customs" at bounding box center [711, 210] width 446 height 21
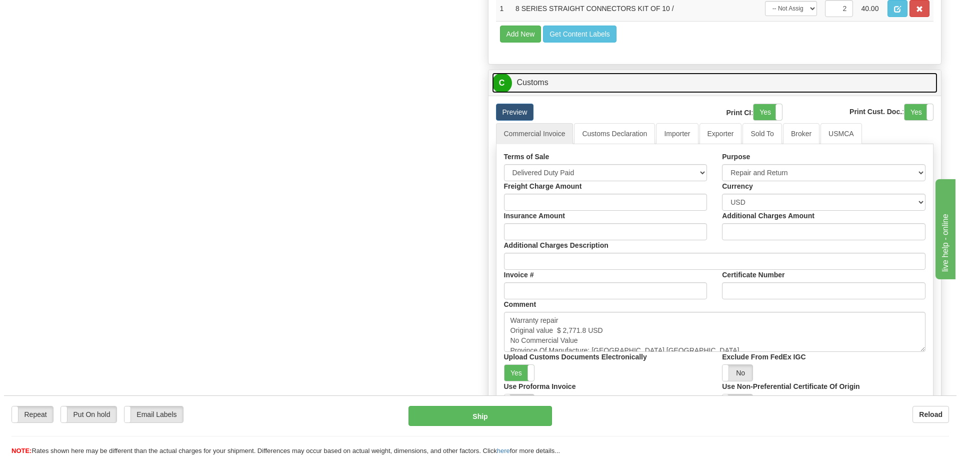
scroll to position [900, 0]
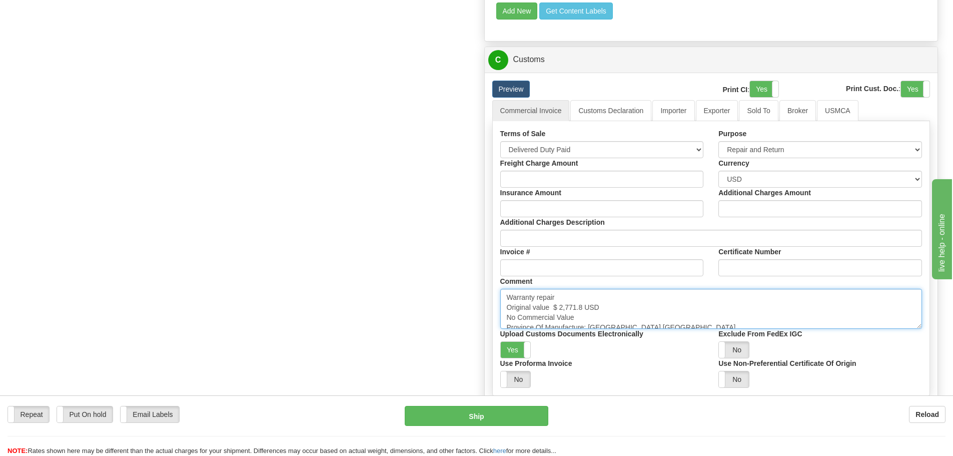
click at [628, 312] on textarea "Warranty repair Original value $ 2,771.8 USD No Commercial Value Province Of Ma…" at bounding box center [711, 309] width 422 height 40
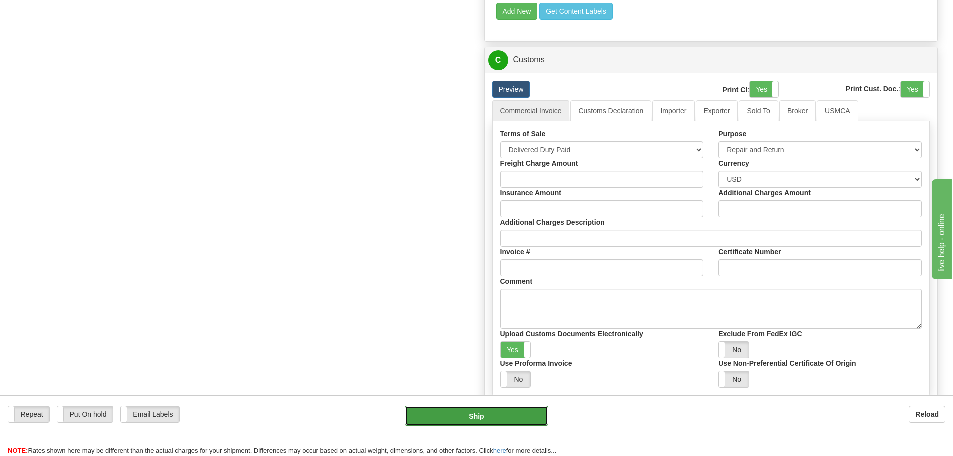
click at [427, 407] on button "Ship" at bounding box center [477, 416] width 144 height 20
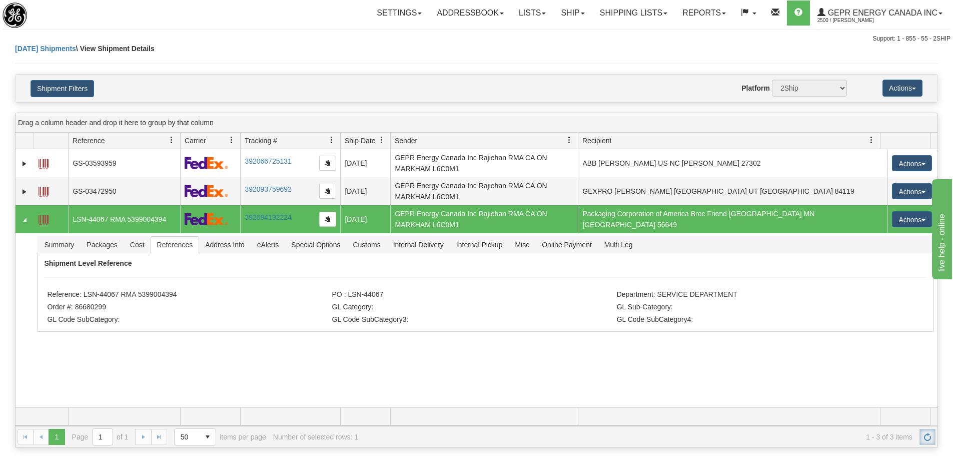
click at [921, 436] on link "Refresh" at bounding box center [927, 437] width 16 height 16
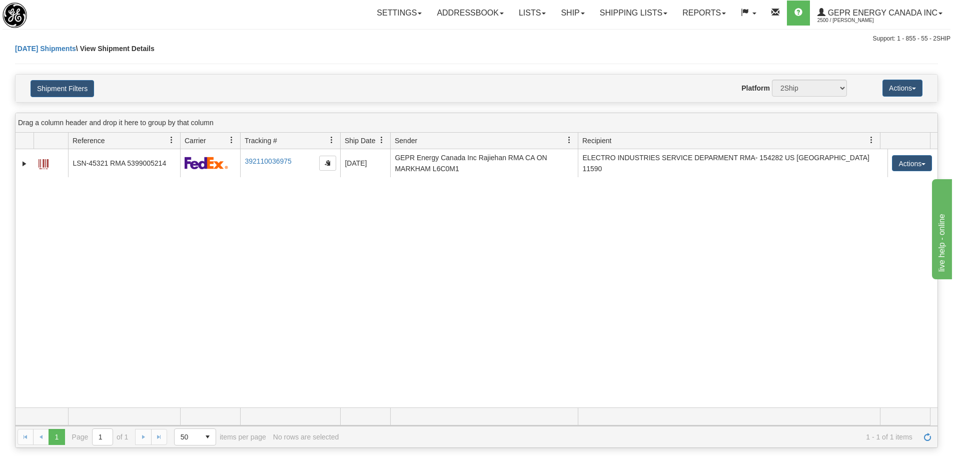
click at [406, 297] on div "31453173 2500 LSN-45321 RMA 5399005214 392110036975 08/14/2025 08/14/2025 08:51…" at bounding box center [477, 278] width 922 height 258
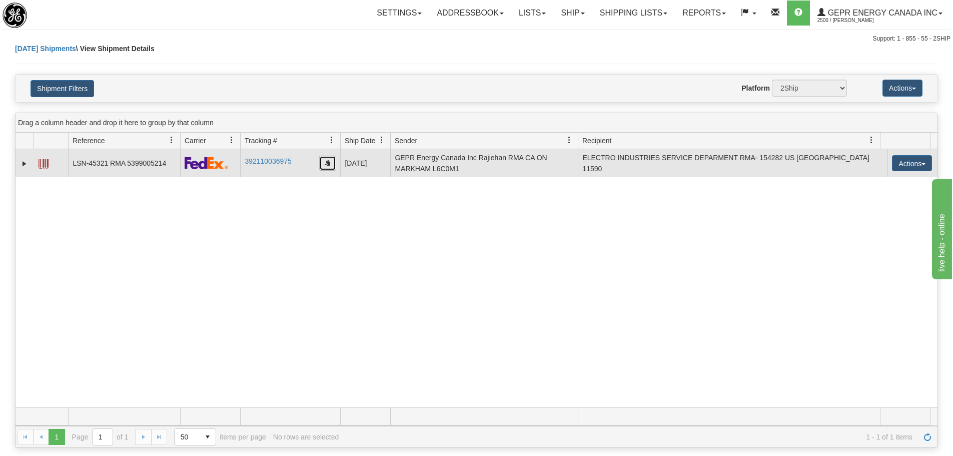
click at [331, 166] on button "button" at bounding box center [327, 163] width 17 height 15
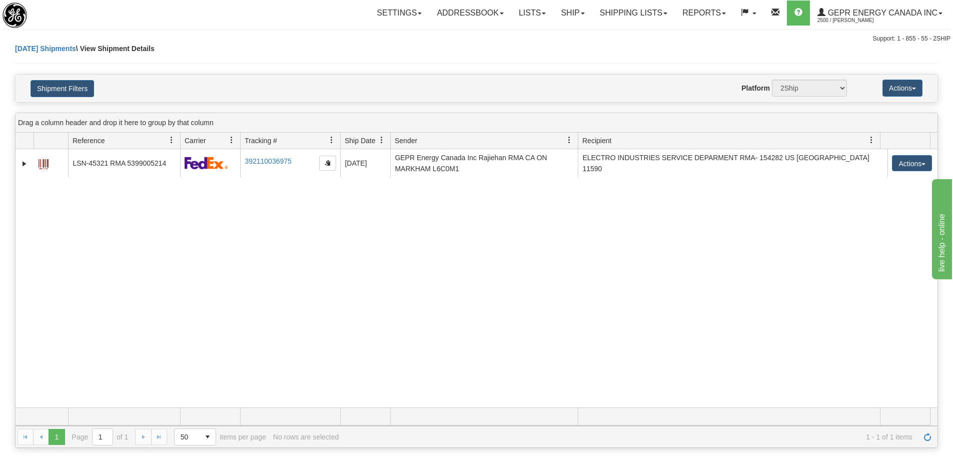
click at [346, 362] on div "31453173 2500 LSN-45321 RMA 5399005214 392110036975 08/14/2025 08/14/2025 08:51…" at bounding box center [477, 278] width 922 height 258
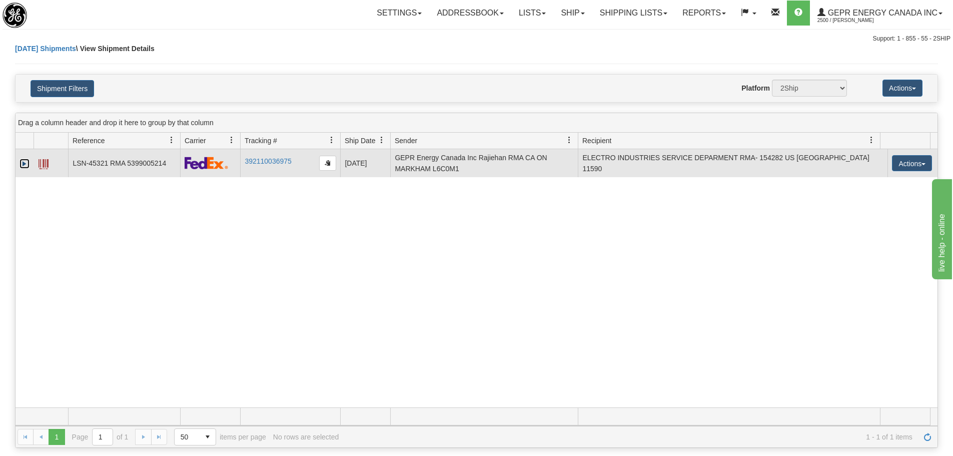
click at [28, 161] on link "Expand" at bounding box center [25, 164] width 10 height 10
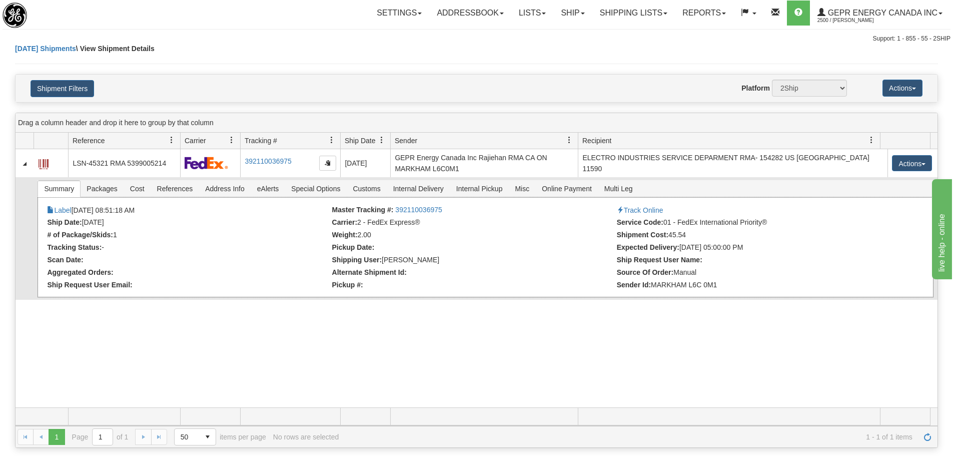
drag, startPoint x: 121, startPoint y: 223, endPoint x: 86, endPoint y: 221, distance: 35.0
click at [86, 221] on li "Ship Date: 08/14/2025" at bounding box center [188, 223] width 282 height 10
copy li "[DATE]"
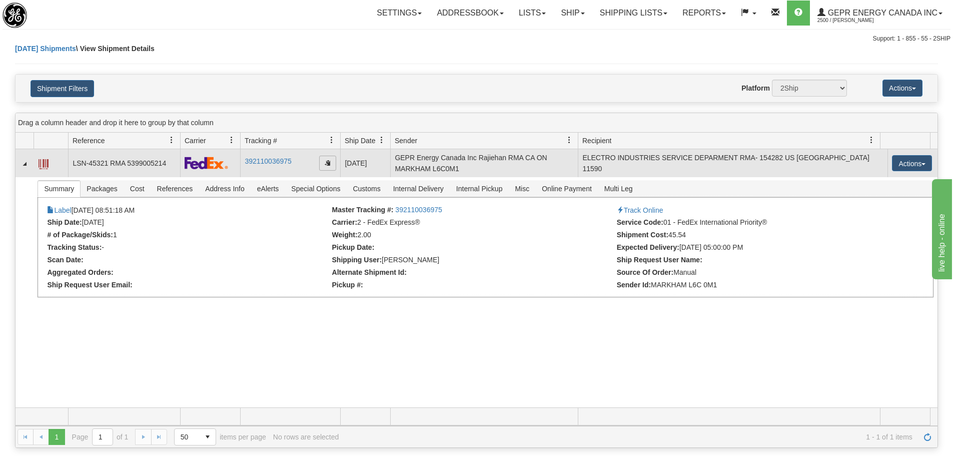
click at [330, 160] on span "button" at bounding box center [328, 163] width 6 height 6
copy li "[DATE]"
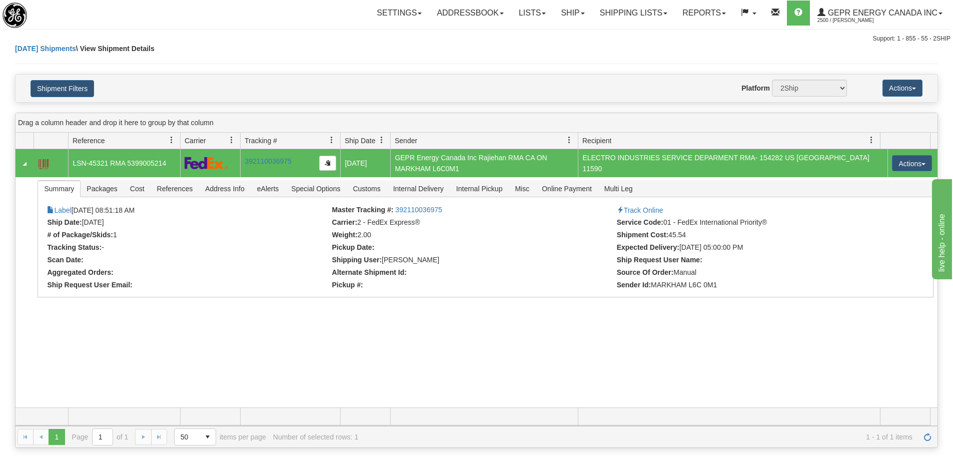
click at [150, 57] on div "Today Shipments \ View Shipment Details" at bounding box center [476, 59] width 923 height 31
click at [247, 19] on div "Settings Shipping Preferences Fields Preferences New Store Connections Addressb…" at bounding box center [559, 13] width 781 height 25
click at [935, 439] on div "1 1 Page 1 of 1 50 25 50 100 500 1000 items per page 1 - 1 of 1 items Number of…" at bounding box center [477, 437] width 922 height 22
click at [933, 439] on link "Refresh" at bounding box center [927, 437] width 16 height 16
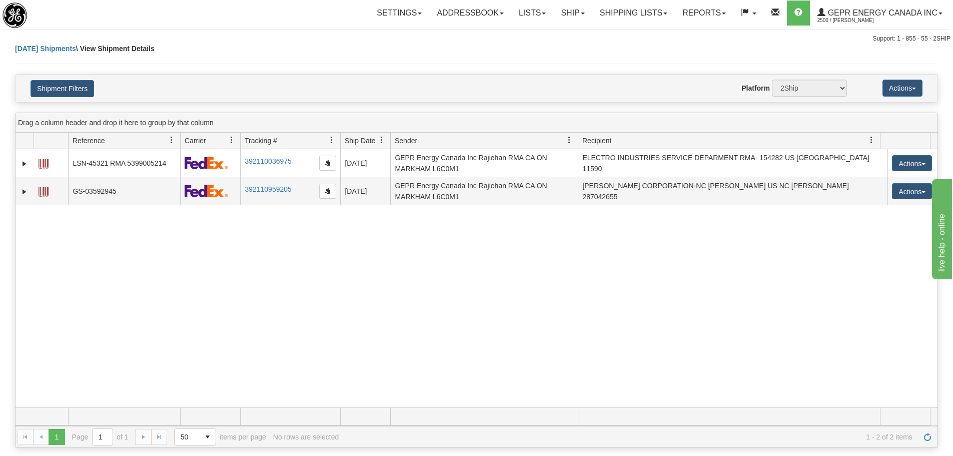
click at [742, 347] on div "31453173 2500 LSN-45321 RMA 5399005214 392110036975 08/14/2025 08/14/2025 08:51…" at bounding box center [477, 278] width 922 height 258
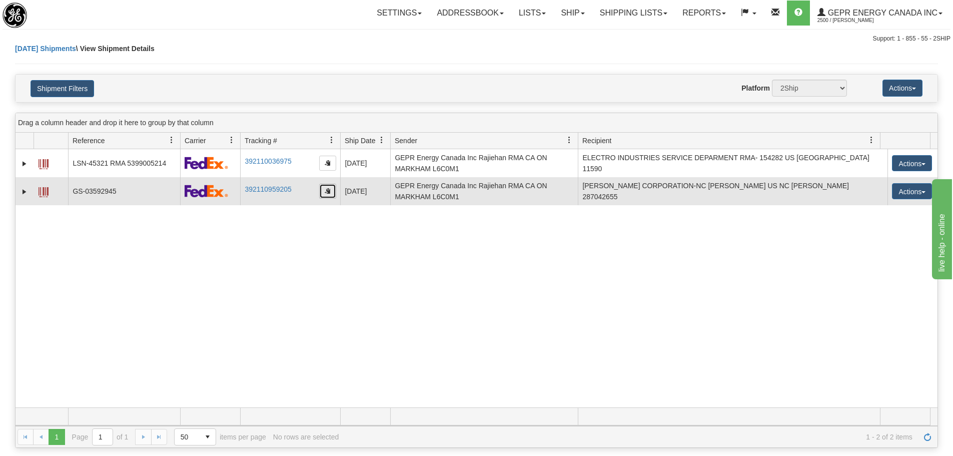
click at [320, 190] on button "button" at bounding box center [327, 191] width 17 height 15
